Goal: Information Seeking & Learning: Learn about a topic

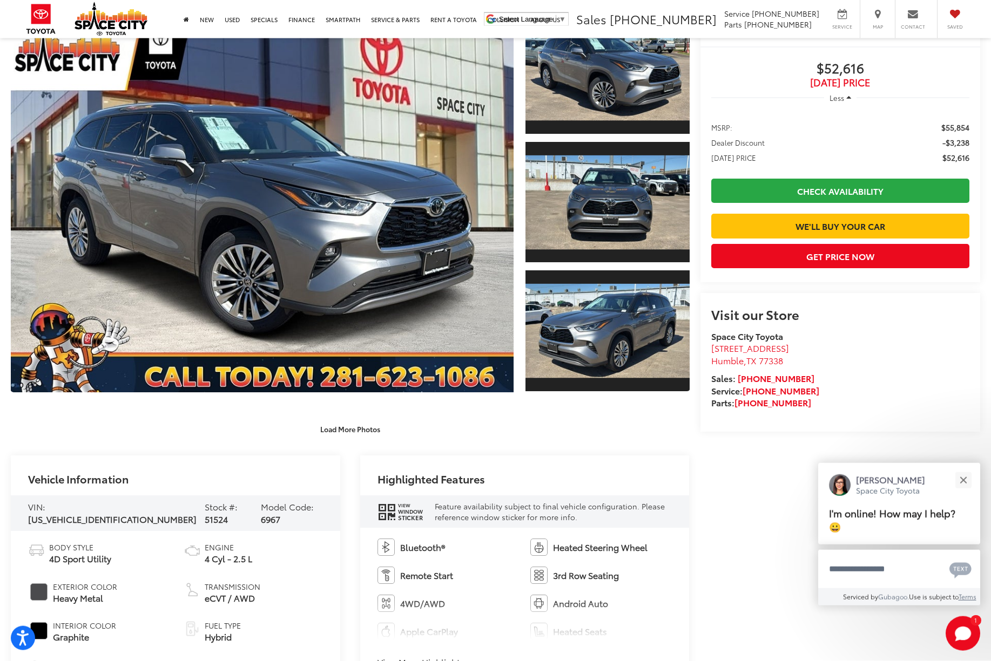
scroll to position [211, 0]
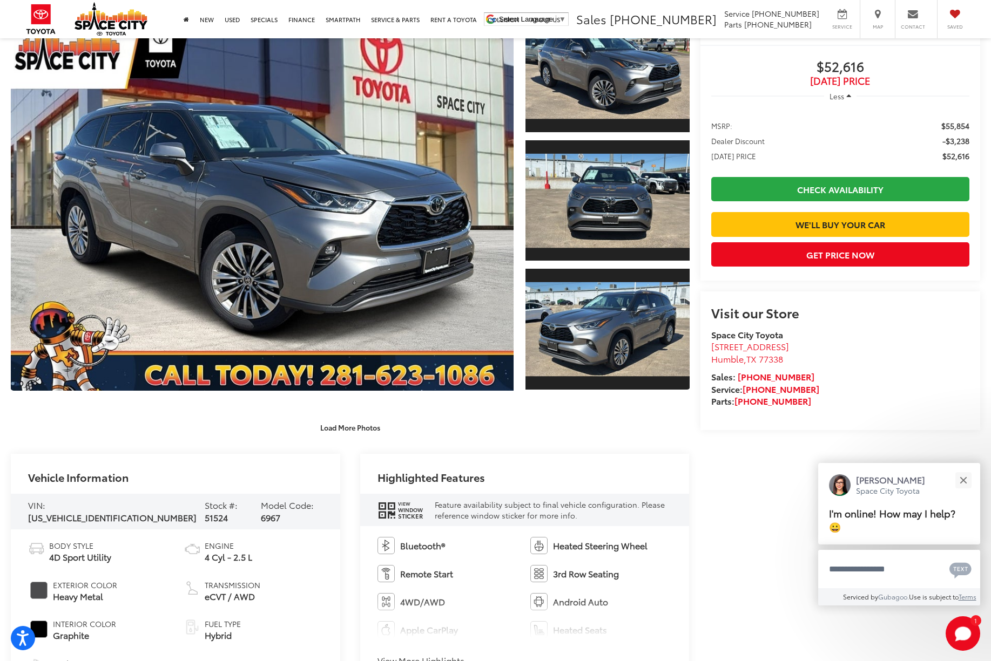
click at [386, 519] on icon "window sticker" at bounding box center [386, 511] width 16 height 18
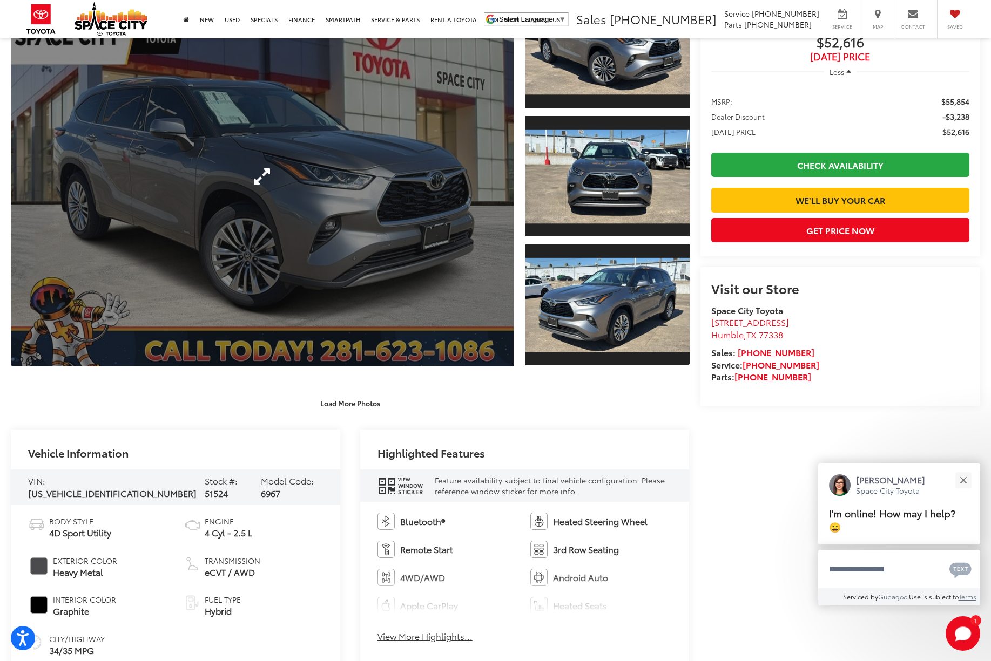
click at [452, 268] on link "Expand Photo 0" at bounding box center [262, 176] width 503 height 381
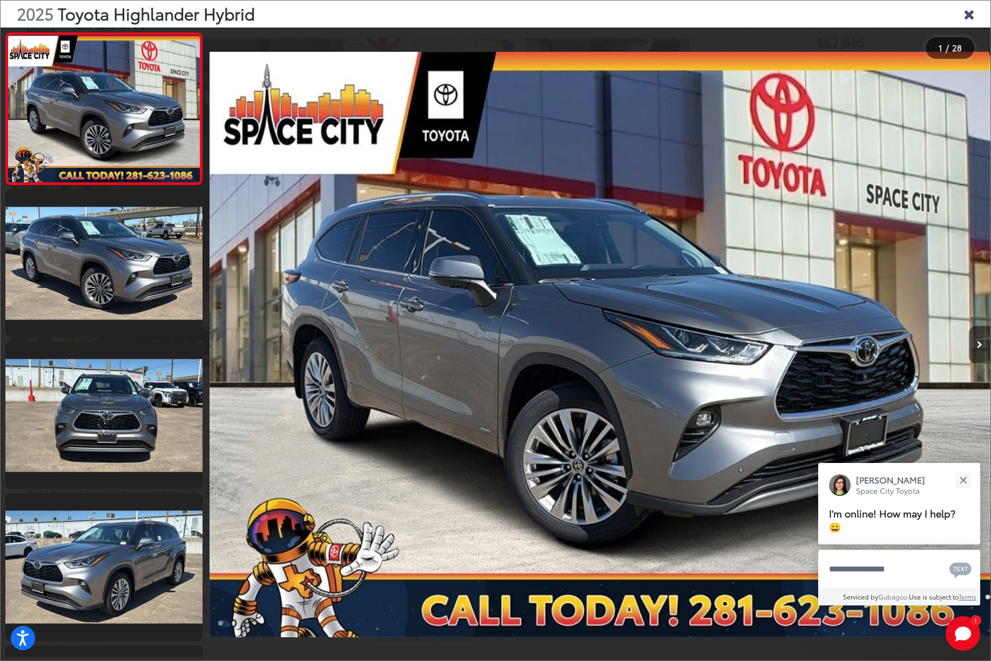
click at [983, 357] on button "Next image" at bounding box center [979, 345] width 22 height 38
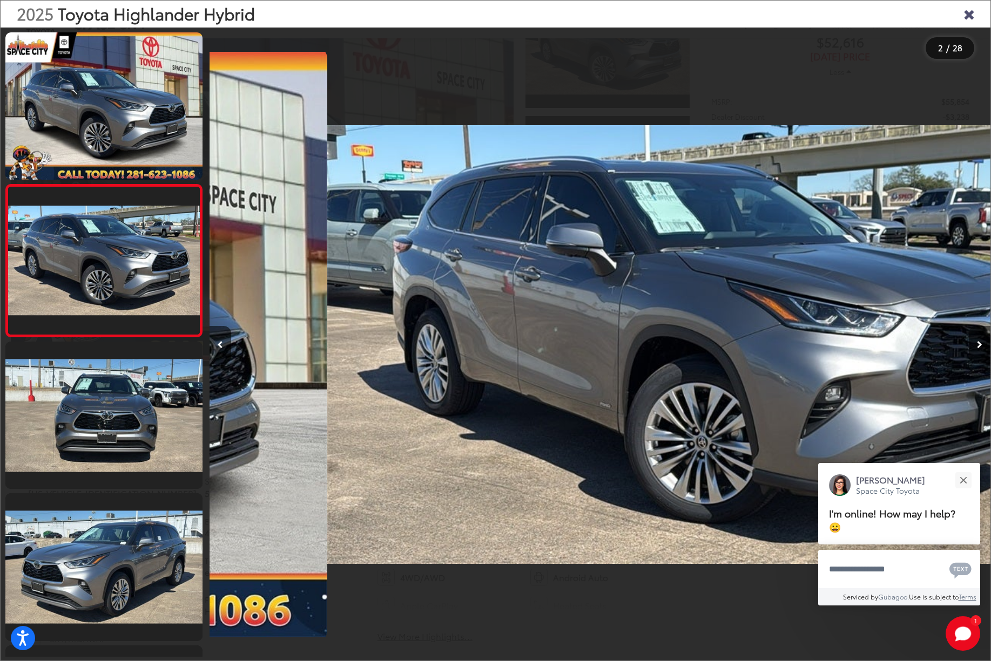
scroll to position [0, 781]
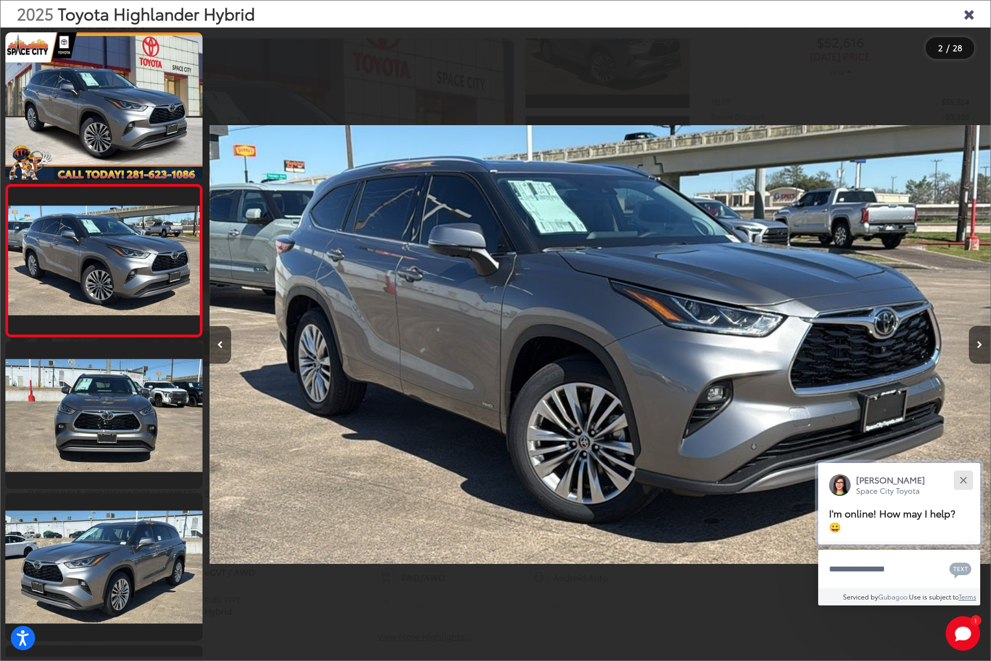
click at [958, 480] on button "Close" at bounding box center [962, 480] width 23 height 23
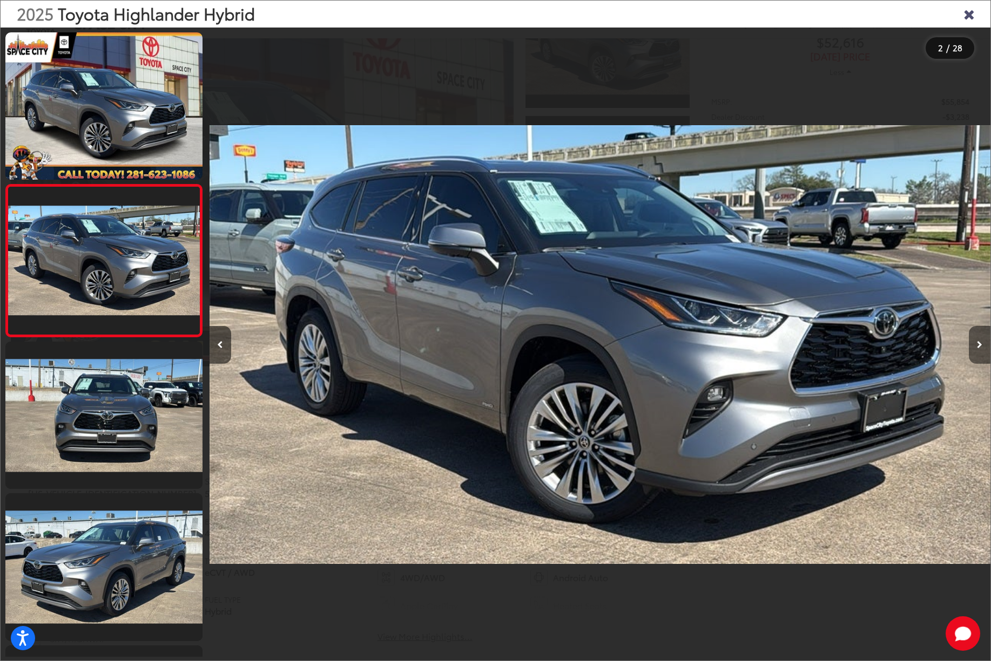
click at [976, 349] on button "Next image" at bounding box center [979, 345] width 22 height 38
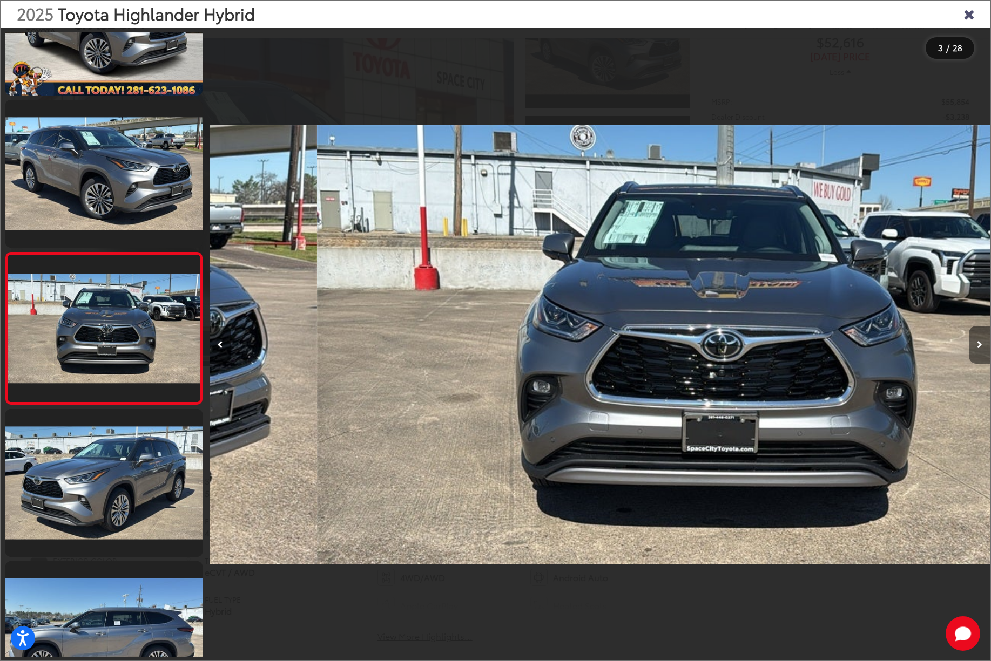
scroll to position [99, 0]
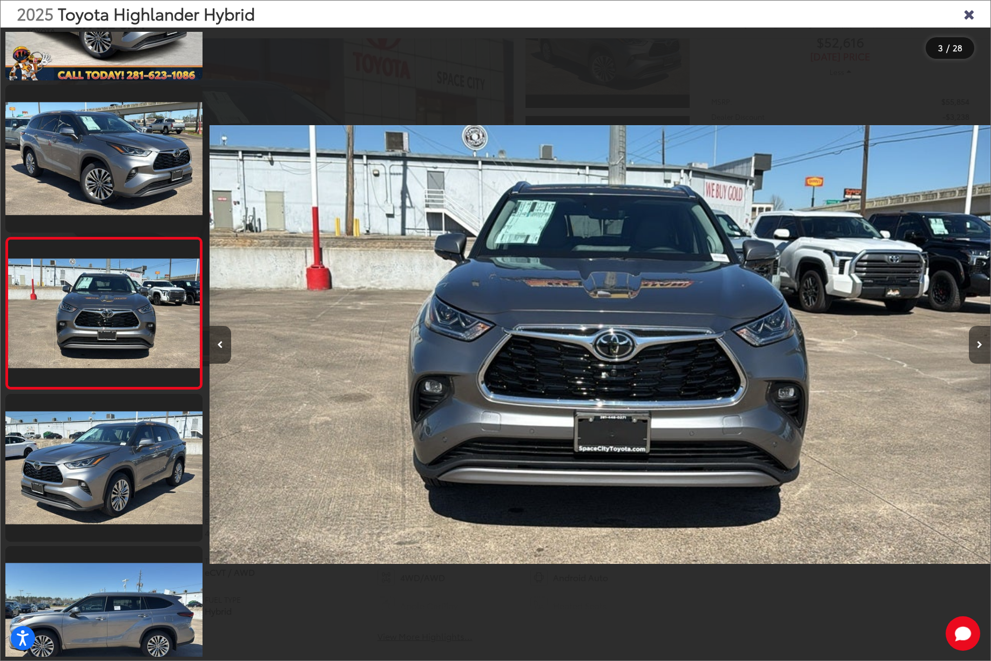
click at [976, 351] on button "Next image" at bounding box center [979, 345] width 22 height 38
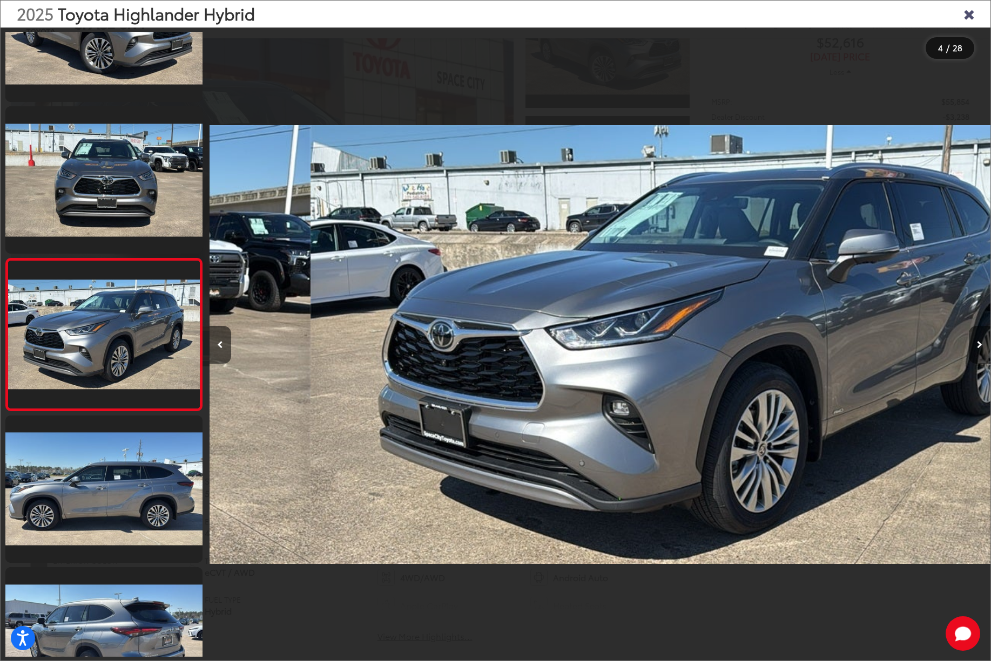
scroll to position [0, 2342]
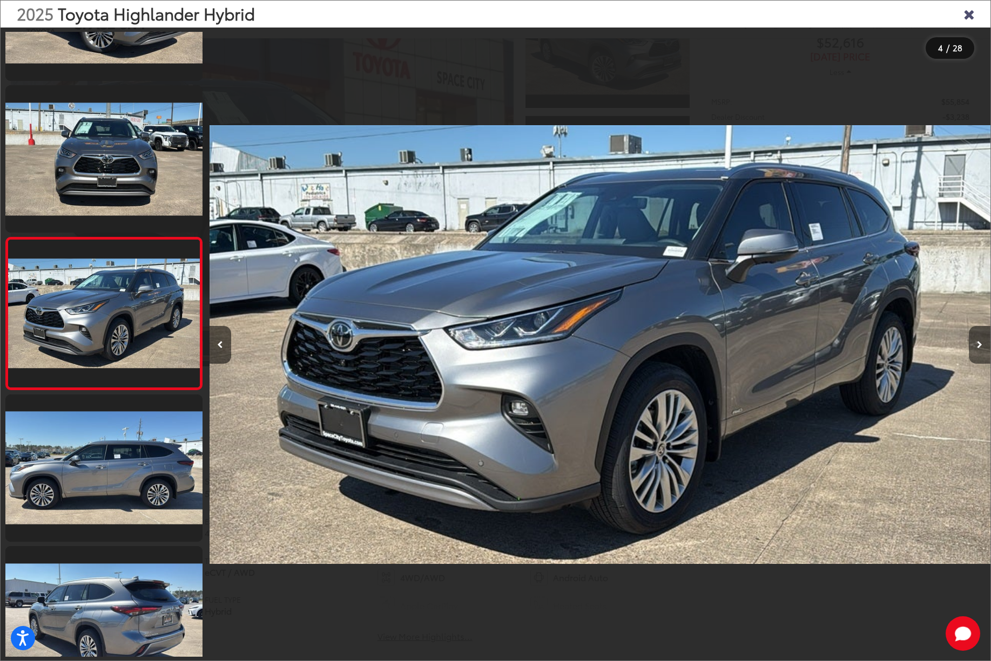
click at [978, 351] on button "Next image" at bounding box center [979, 345] width 22 height 38
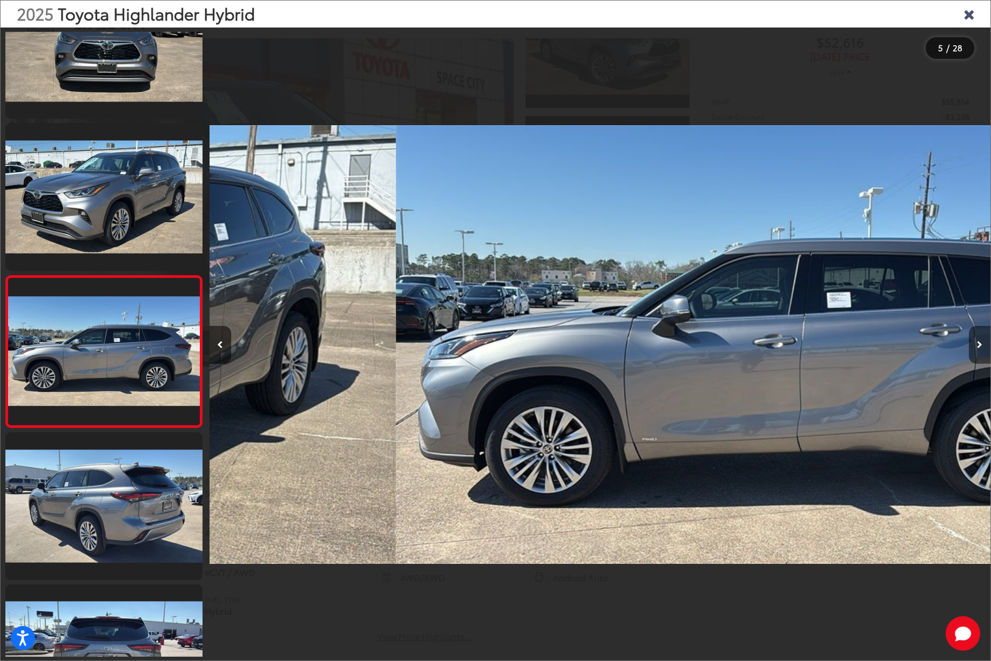
scroll to position [403, 0]
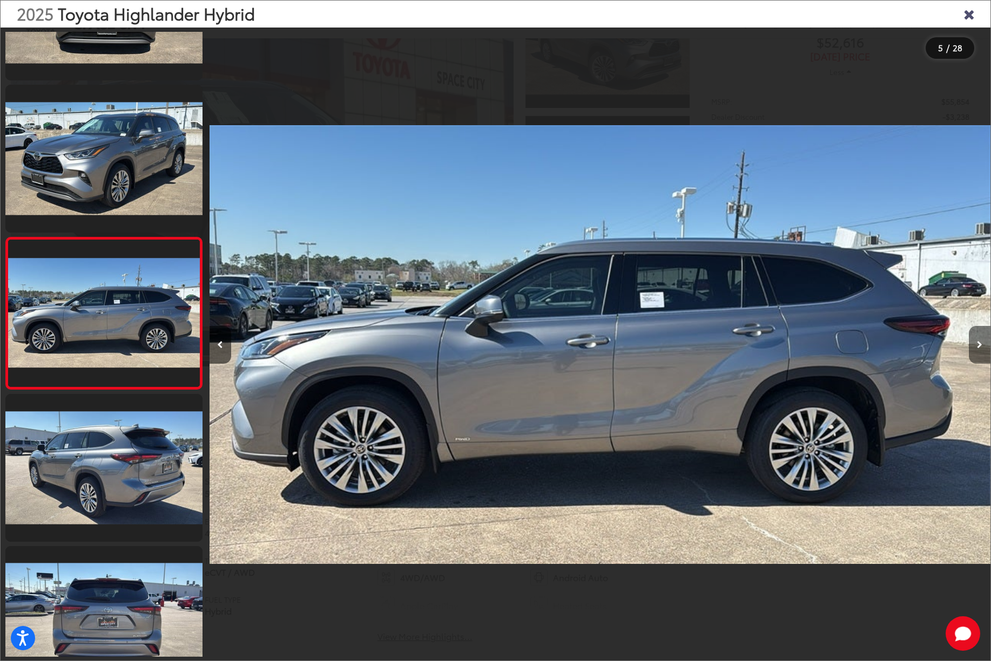
click at [974, 353] on button "Next image" at bounding box center [979, 345] width 22 height 38
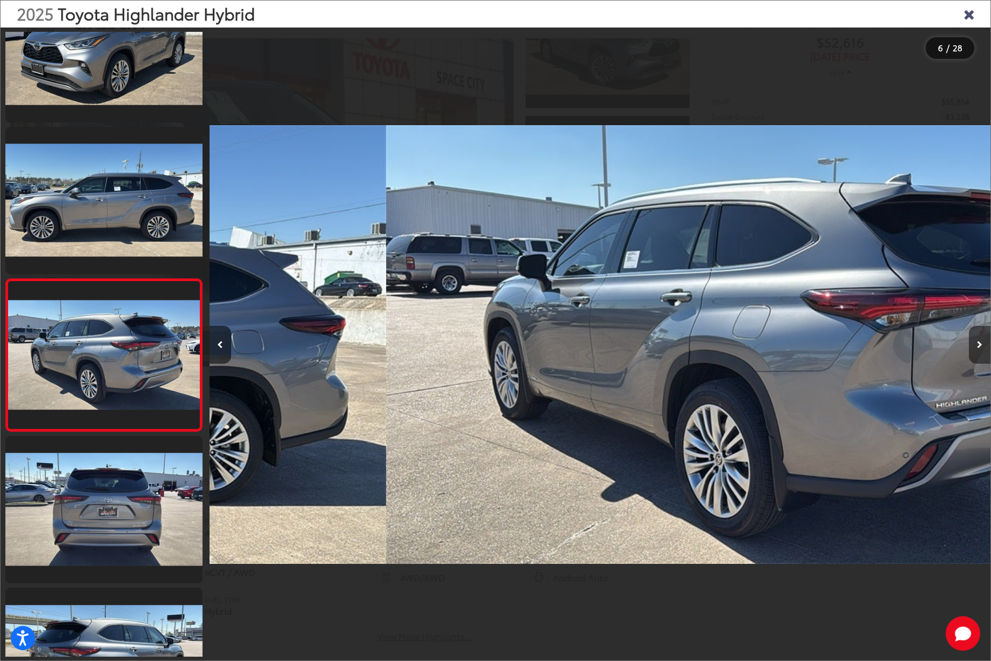
scroll to position [555, 0]
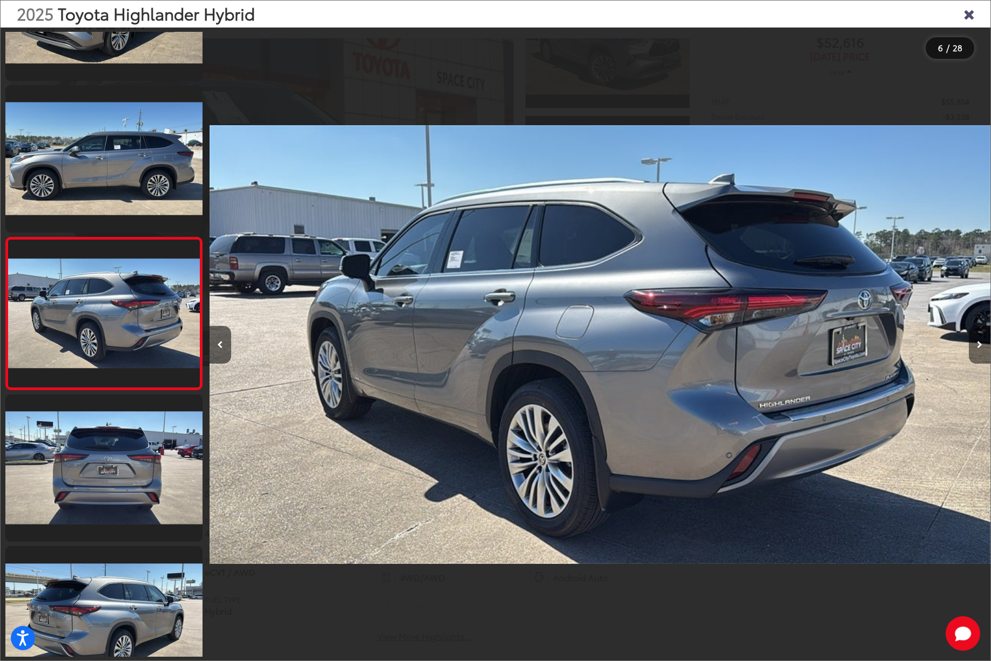
click at [976, 351] on button "Next image" at bounding box center [979, 345] width 22 height 38
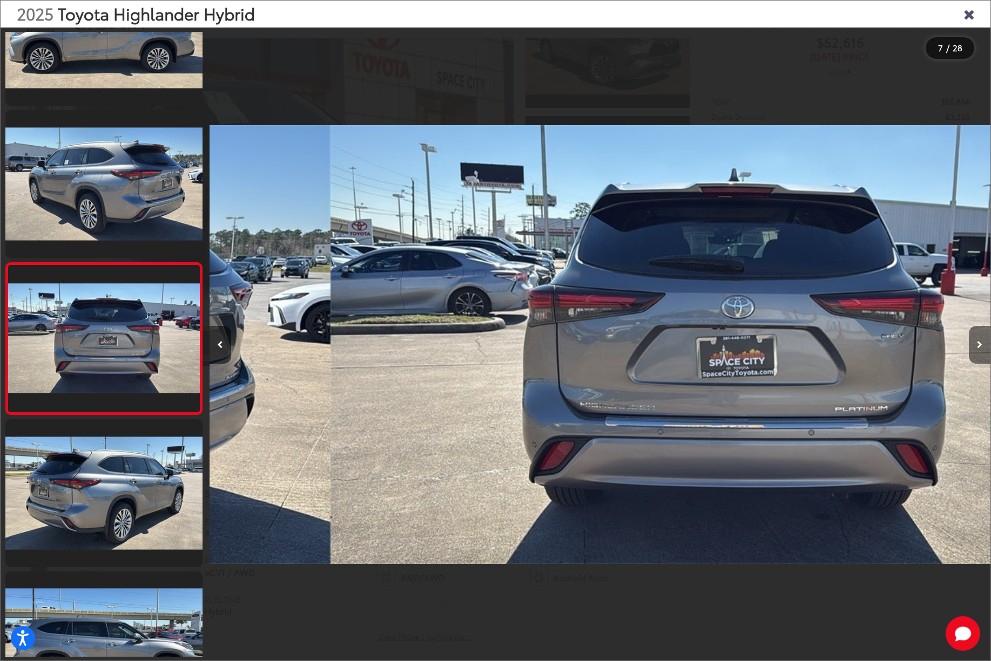
scroll to position [707, 0]
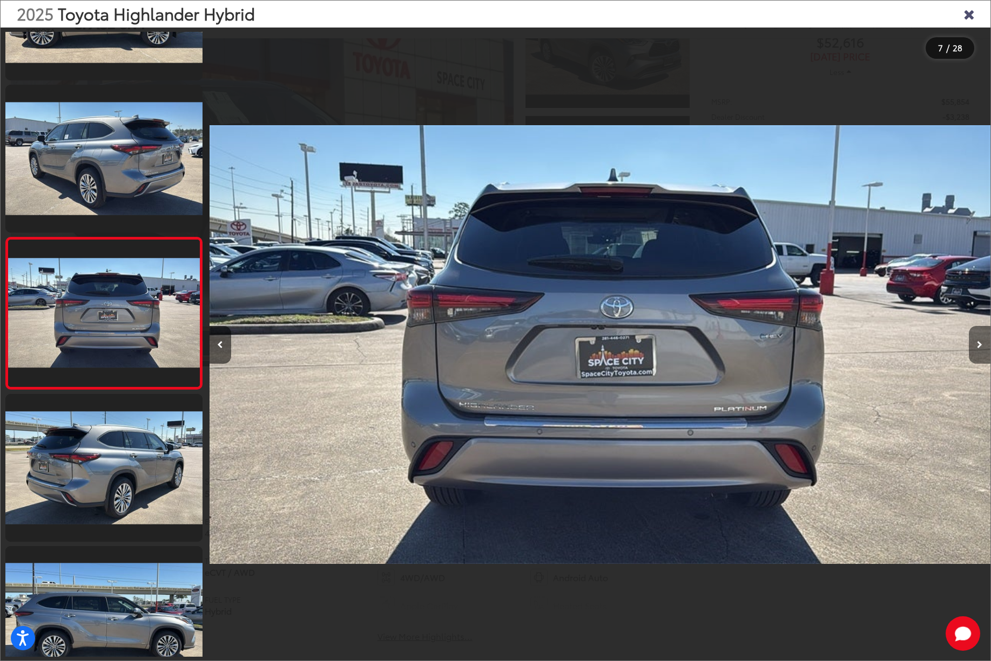
click at [978, 352] on button "Next image" at bounding box center [979, 345] width 22 height 38
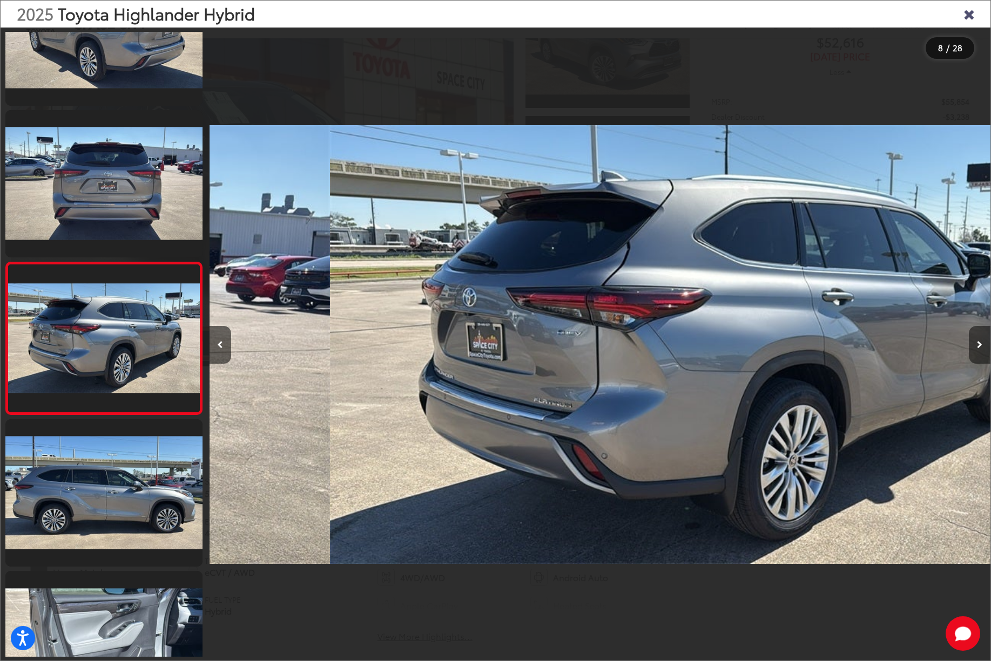
scroll to position [859, 0]
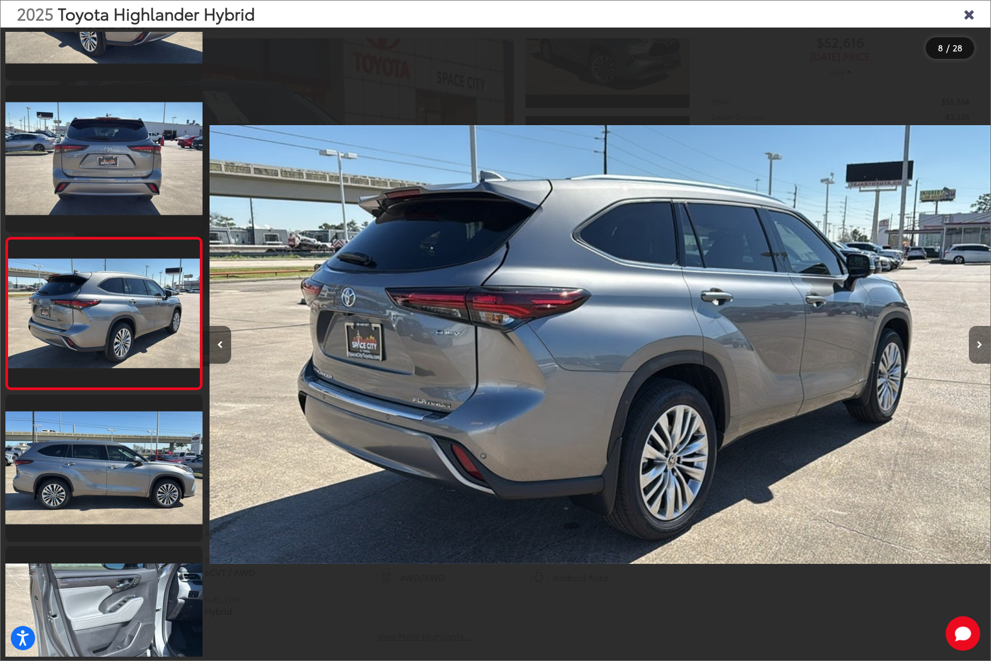
click at [979, 353] on button "Next image" at bounding box center [979, 345] width 22 height 38
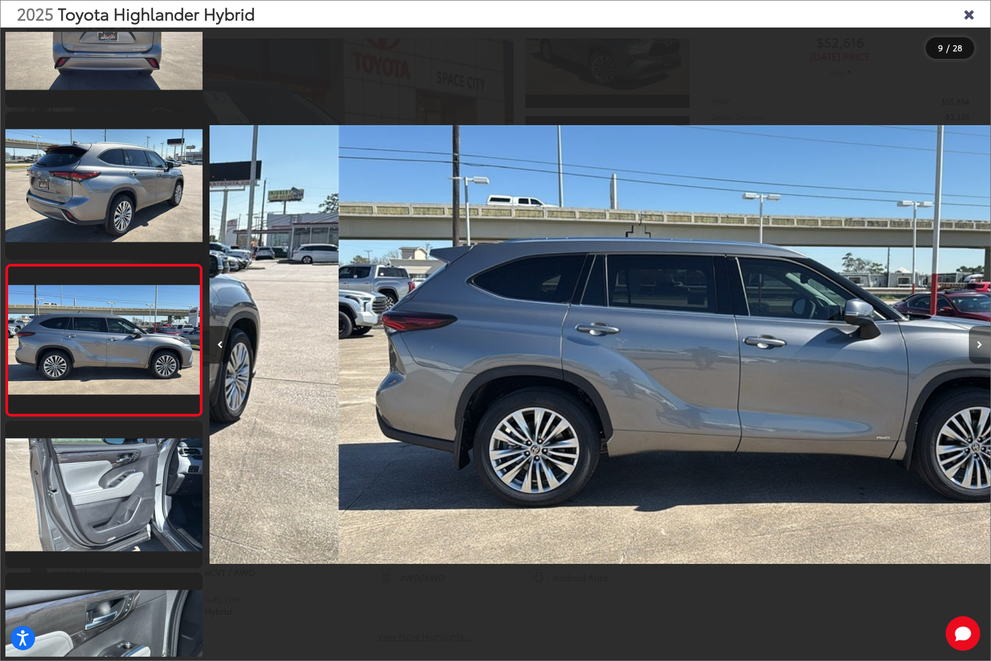
scroll to position [0, 0]
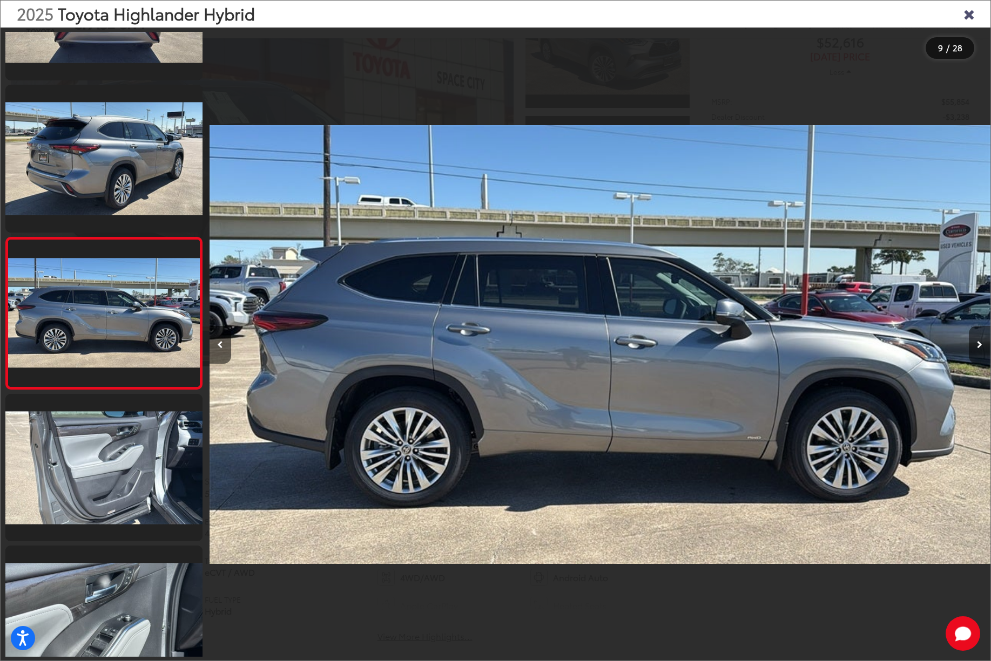
click at [977, 351] on button "Next image" at bounding box center [979, 345] width 22 height 38
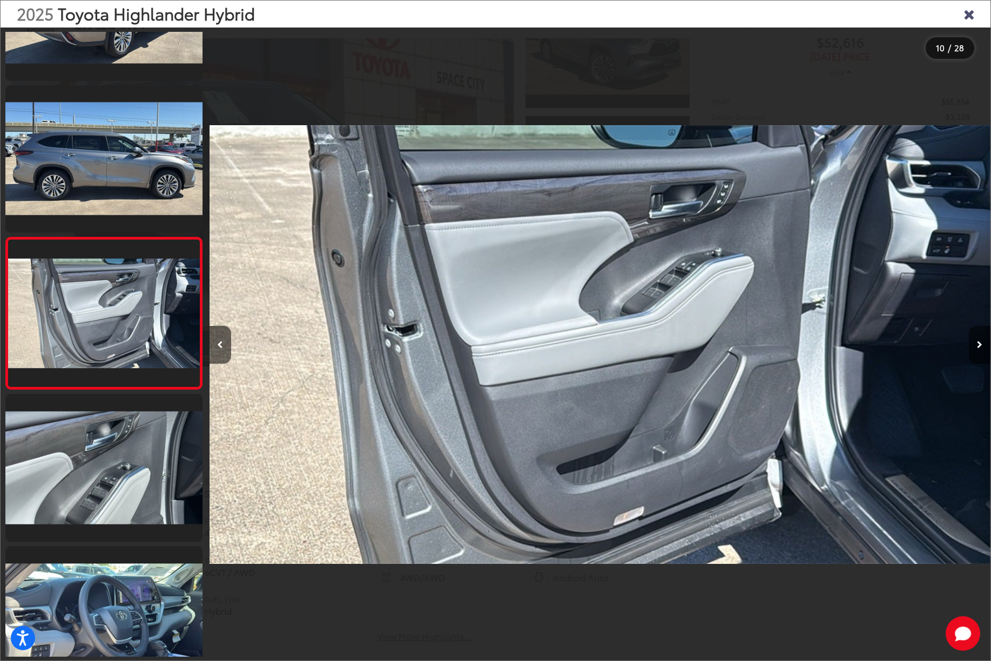
click at [976, 353] on button "Next image" at bounding box center [979, 345] width 22 height 38
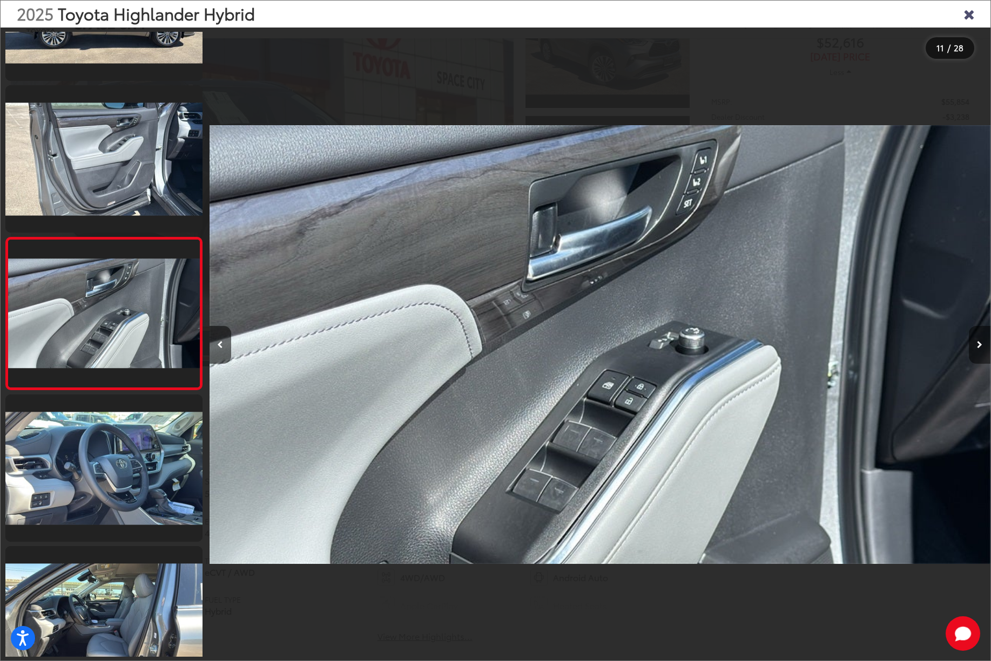
click at [972, 353] on button "Next image" at bounding box center [979, 345] width 22 height 38
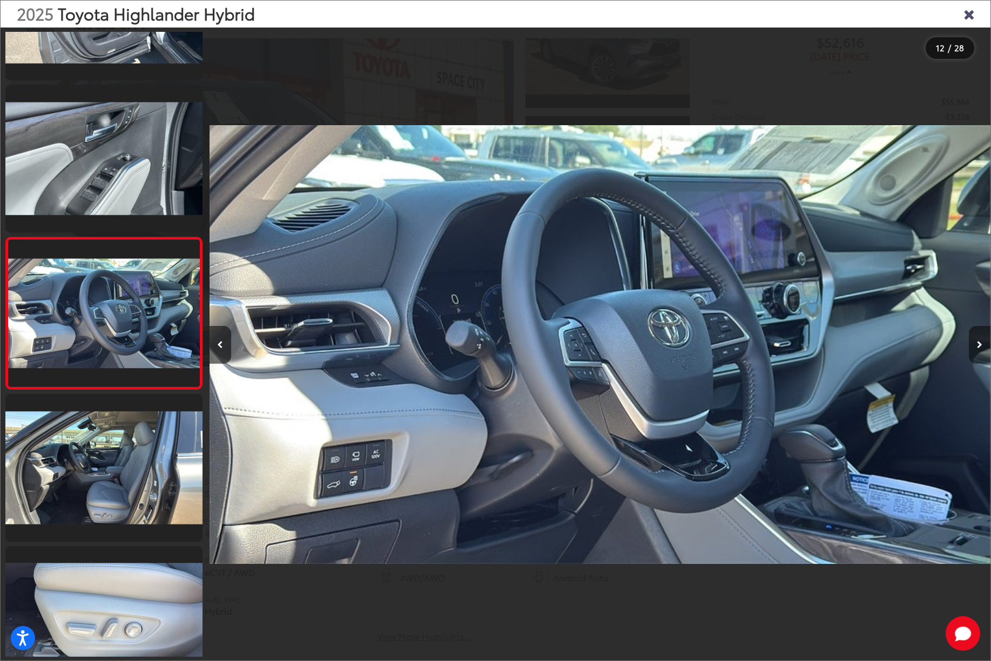
click at [971, 356] on button "Next image" at bounding box center [979, 345] width 22 height 38
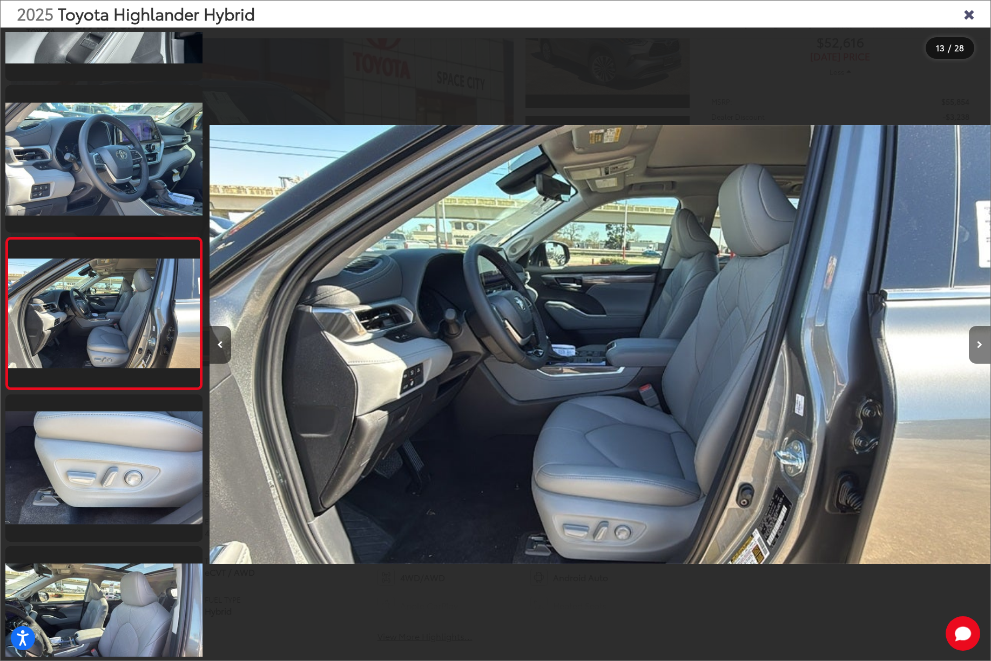
click at [971, 356] on button "Next image" at bounding box center [979, 345] width 22 height 38
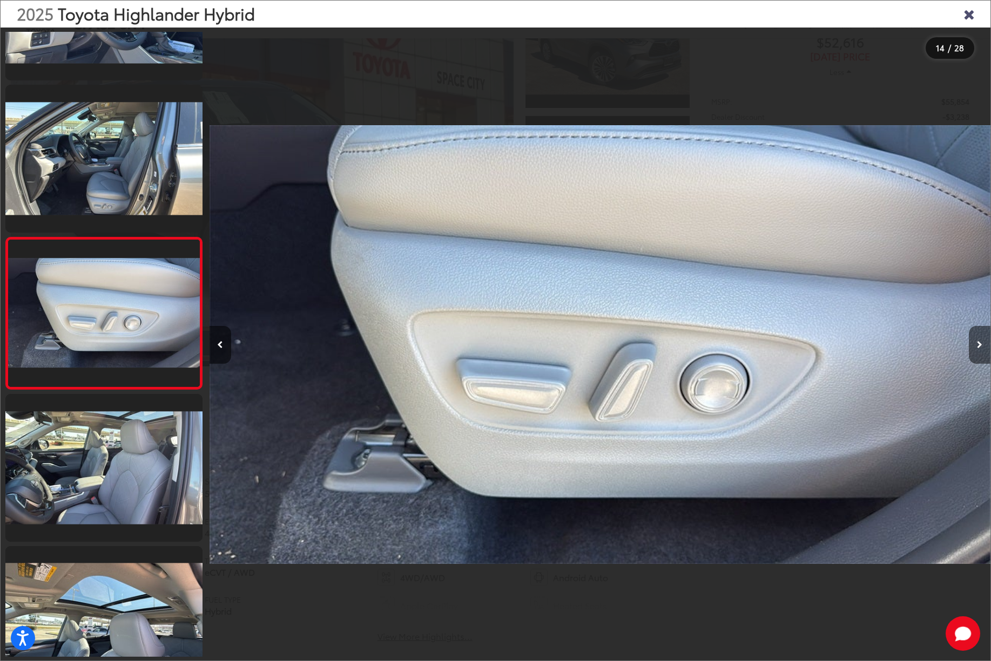
click at [969, 355] on button "Next image" at bounding box center [979, 345] width 22 height 38
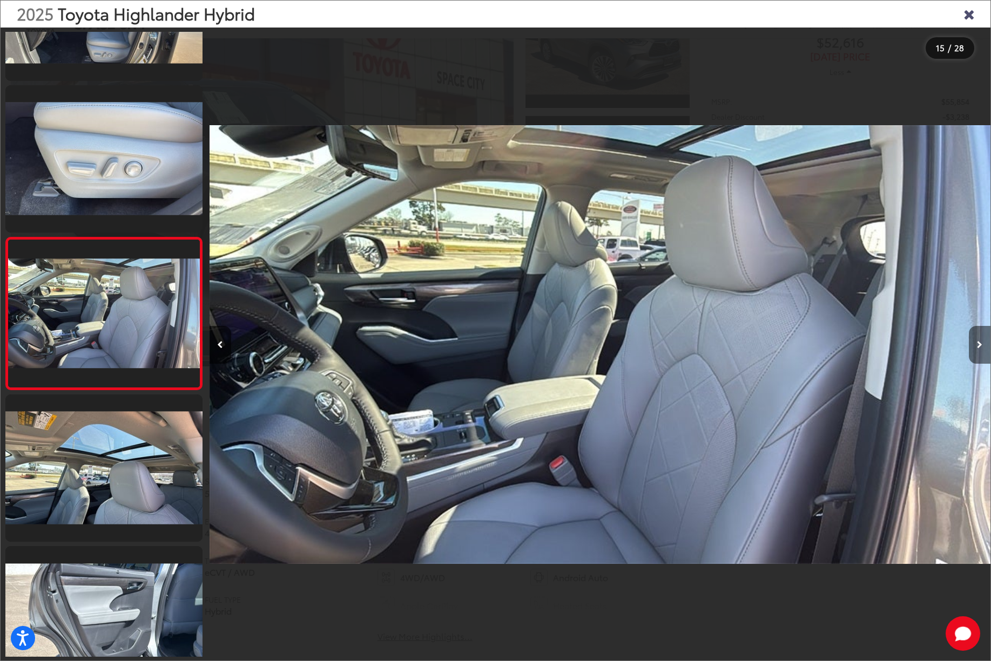
click at [969, 359] on button "Next image" at bounding box center [979, 345] width 22 height 38
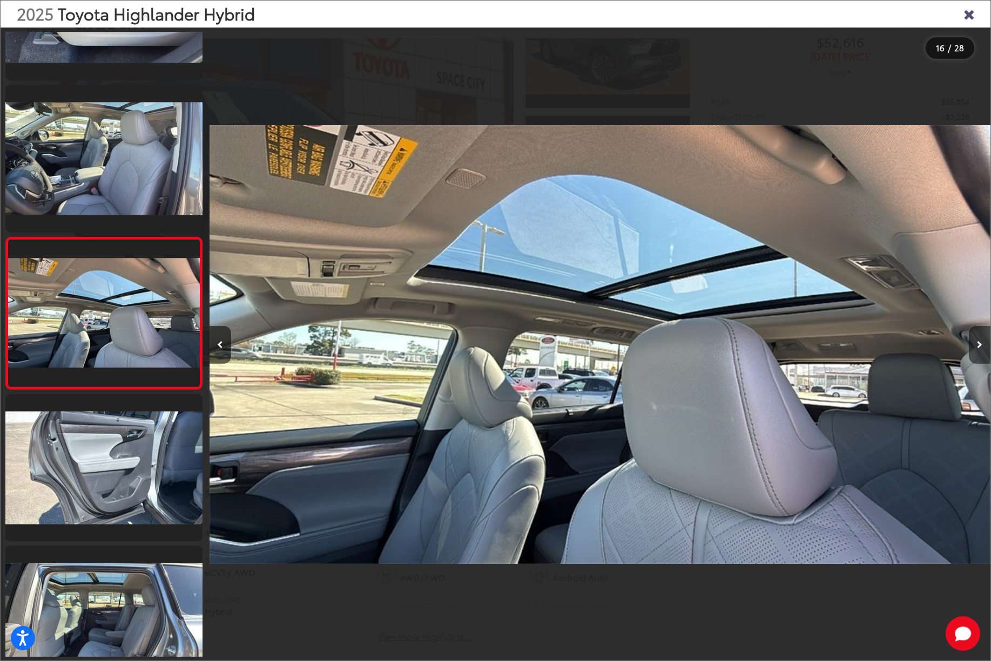
click at [969, 361] on button "Next image" at bounding box center [979, 345] width 22 height 38
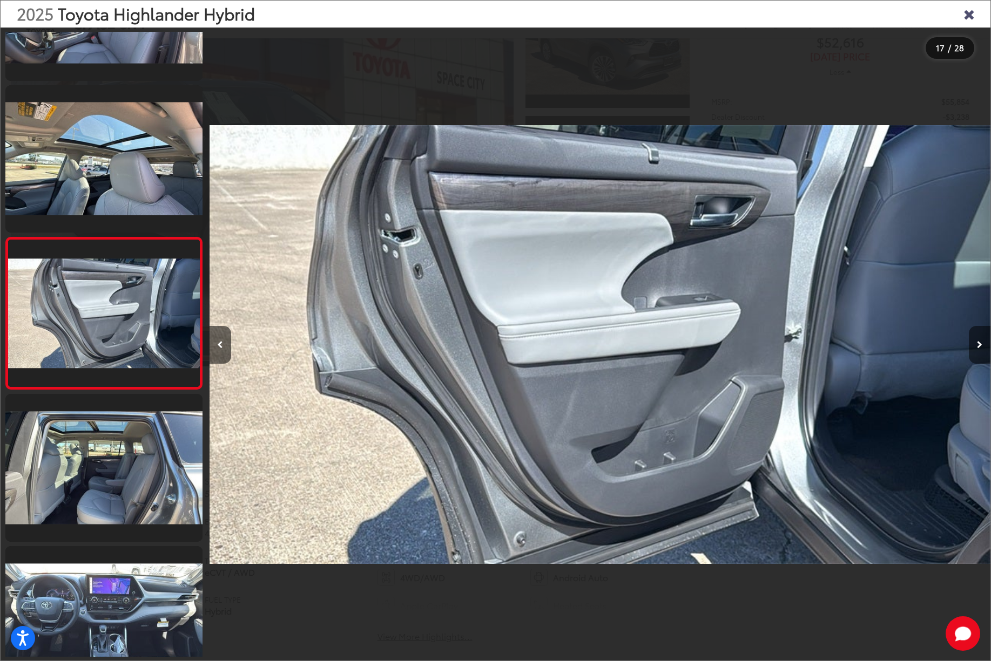
click at [970, 355] on button "Next image" at bounding box center [979, 345] width 22 height 38
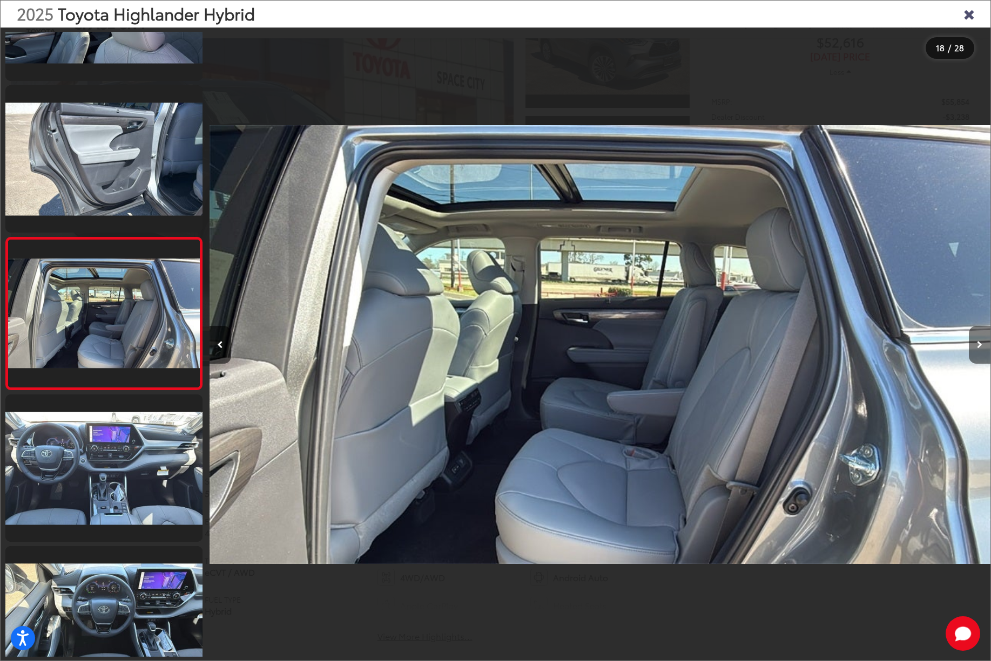
click at [970, 359] on button "Next image" at bounding box center [979, 345] width 22 height 38
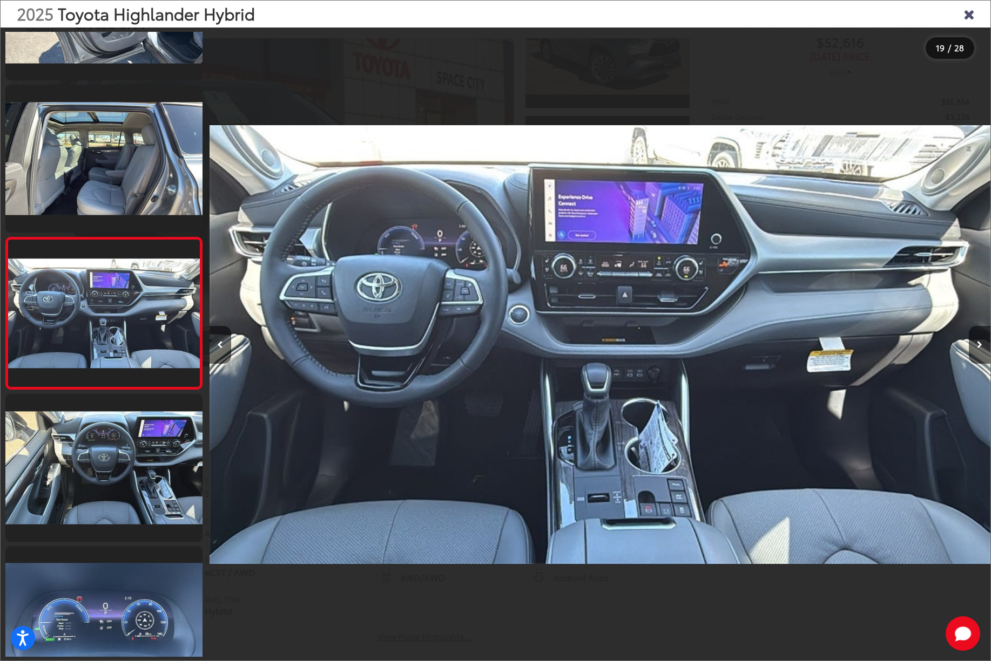
click at [964, 356] on div at bounding box center [892, 345] width 195 height 634
click at [978, 349] on icon "Next image" at bounding box center [979, 345] width 5 height 8
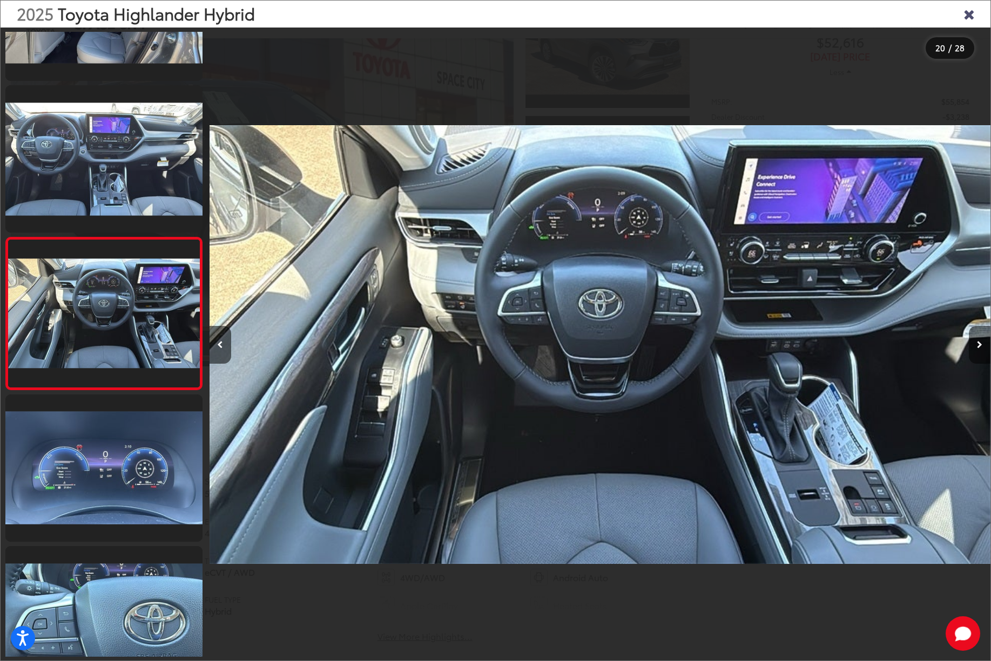
click at [977, 351] on button "Next image" at bounding box center [979, 345] width 22 height 38
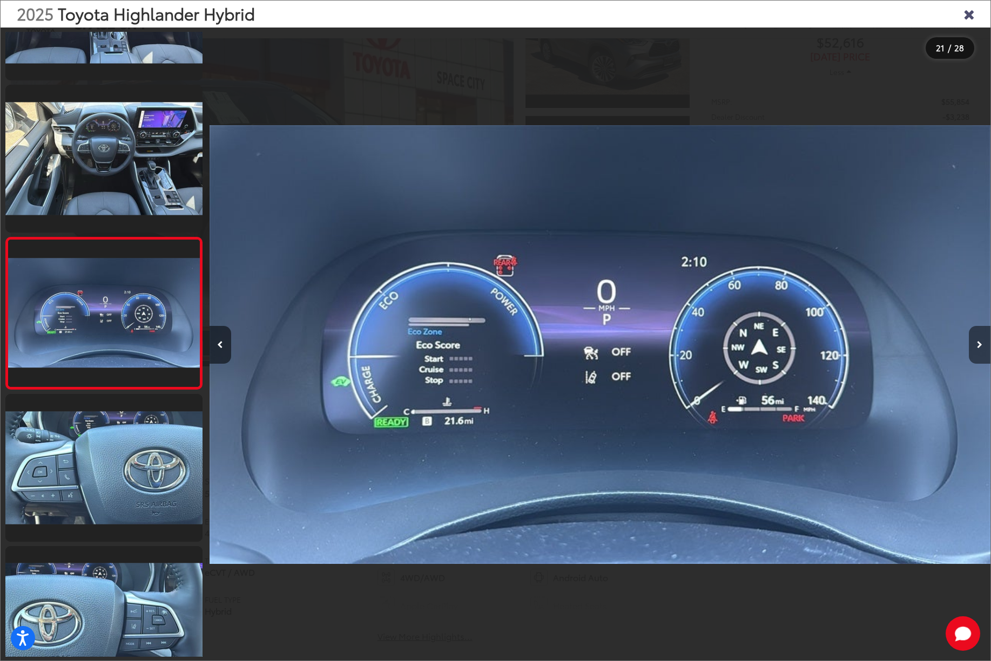
click at [970, 359] on button "Next image" at bounding box center [979, 345] width 22 height 38
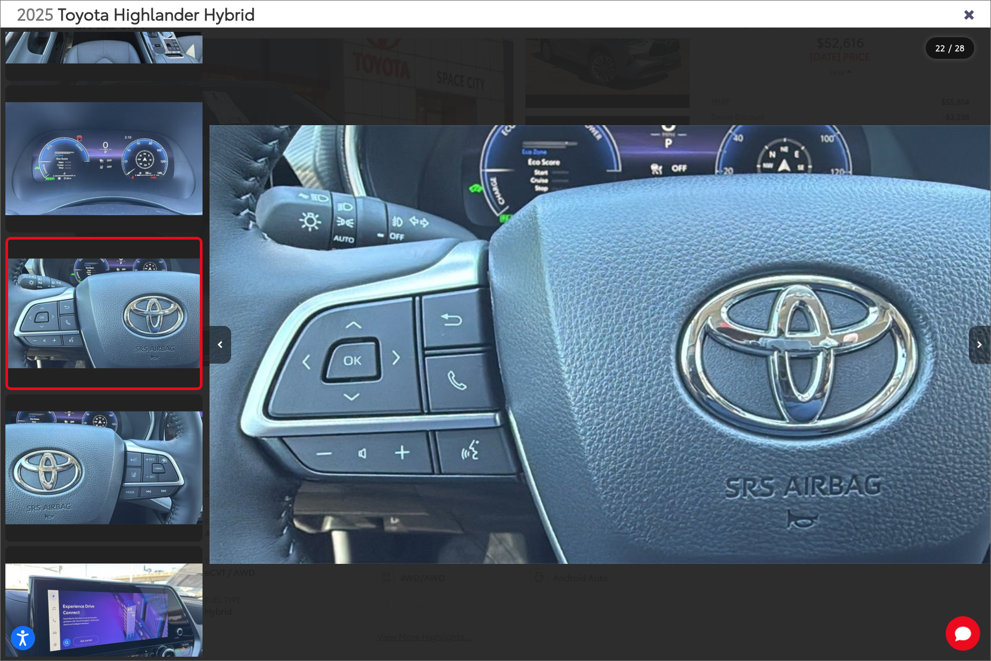
click at [969, 361] on button "Next image" at bounding box center [979, 345] width 22 height 38
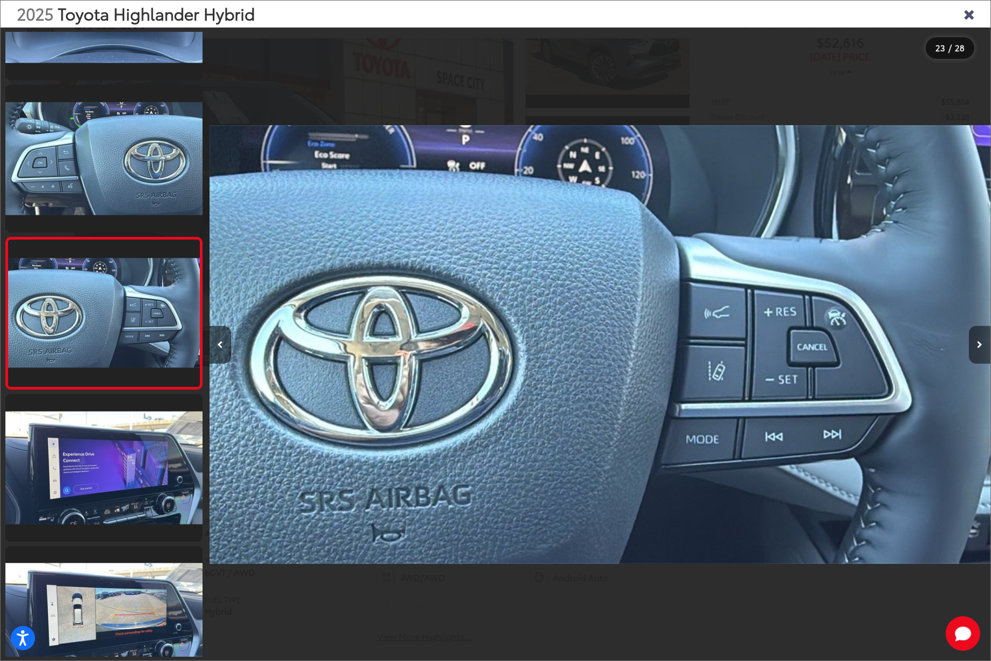
click at [972, 356] on button "Next image" at bounding box center [979, 345] width 22 height 38
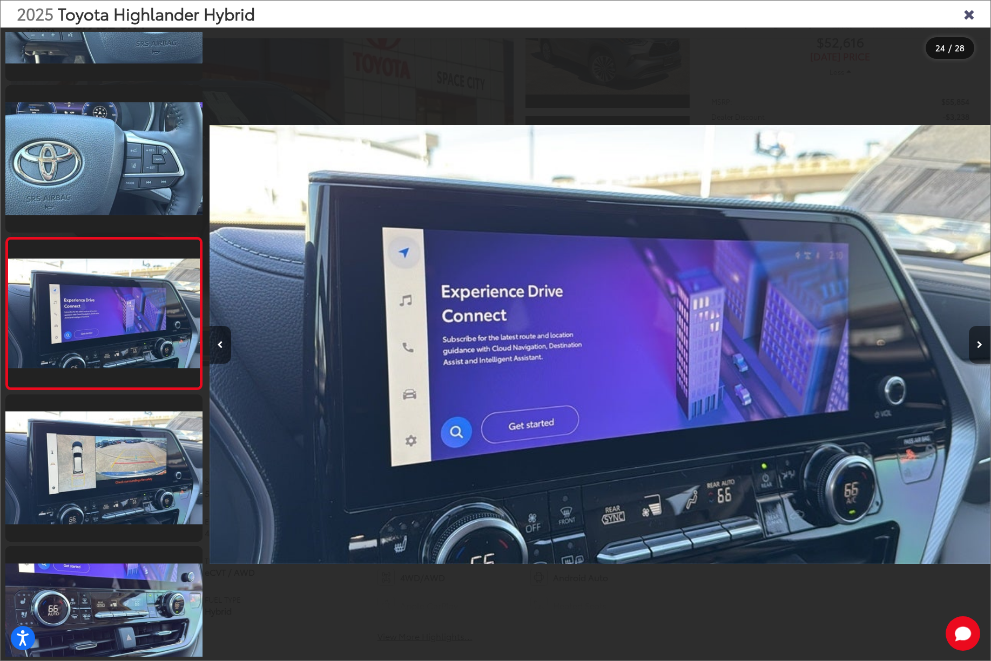
click at [968, 356] on button "Next image" at bounding box center [979, 345] width 22 height 38
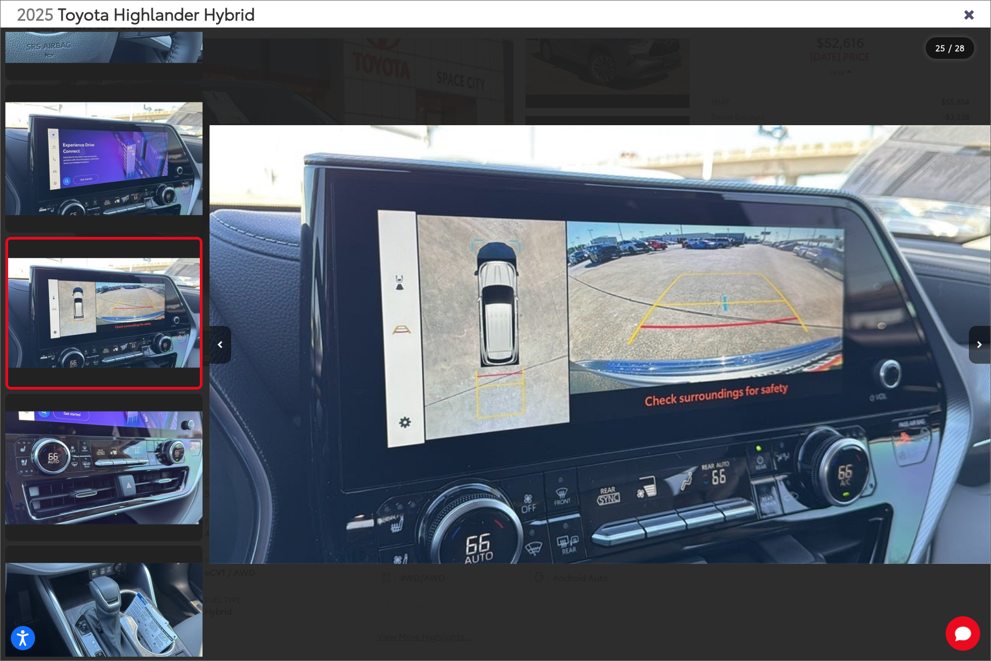
click at [966, 355] on div at bounding box center [892, 345] width 195 height 634
click at [974, 356] on button "Next image" at bounding box center [979, 345] width 22 height 38
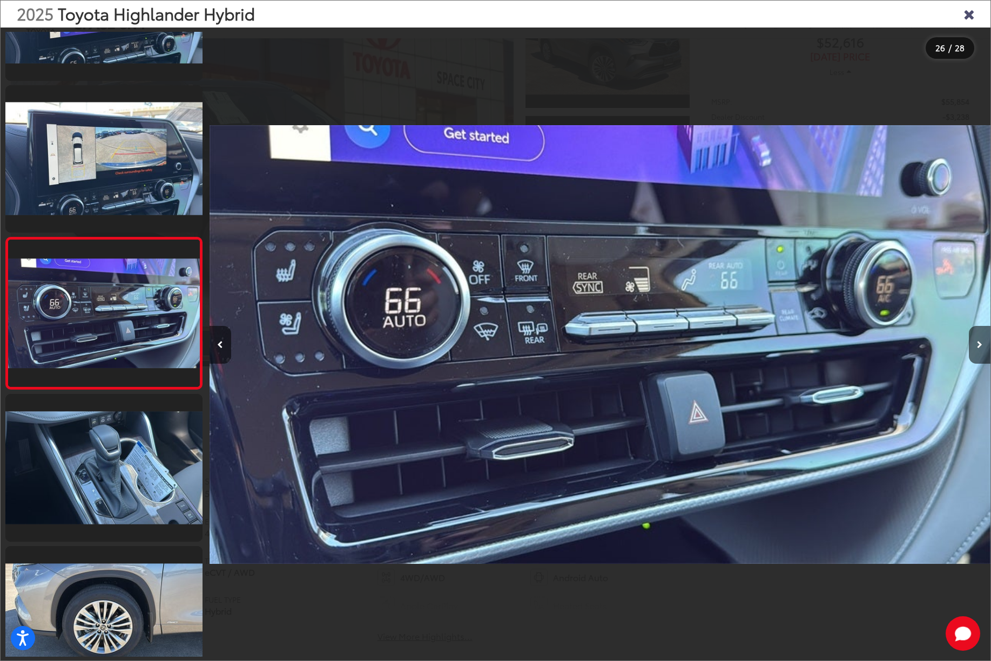
click at [973, 15] on icon "Close gallery" at bounding box center [968, 13] width 11 height 14
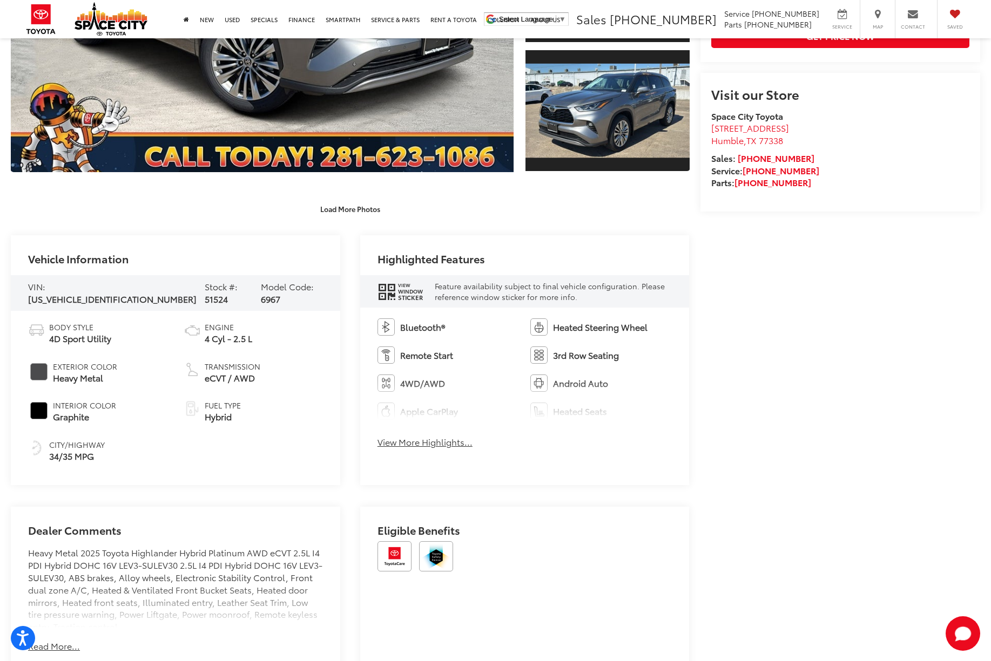
scroll to position [429, 0]
click at [440, 476] on div "Highlighted Features View Window Sticker Feature availability subject to final …" at bounding box center [524, 361] width 329 height 250
click at [429, 440] on button "View More Highlights..." at bounding box center [424, 443] width 95 height 12
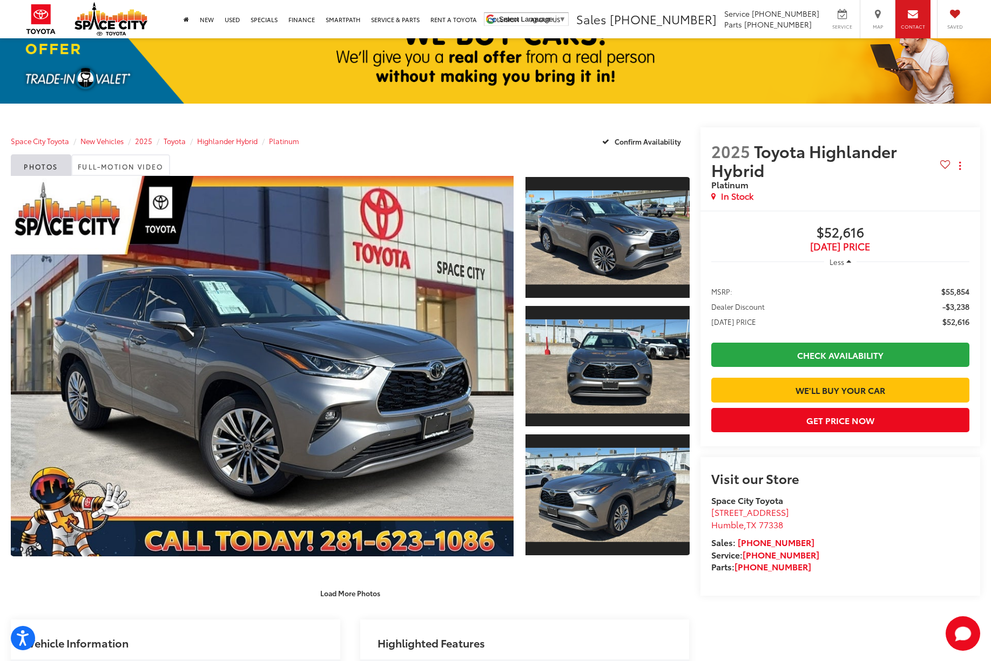
scroll to position [46, 0]
